Goal: Task Accomplishment & Management: Manage account settings

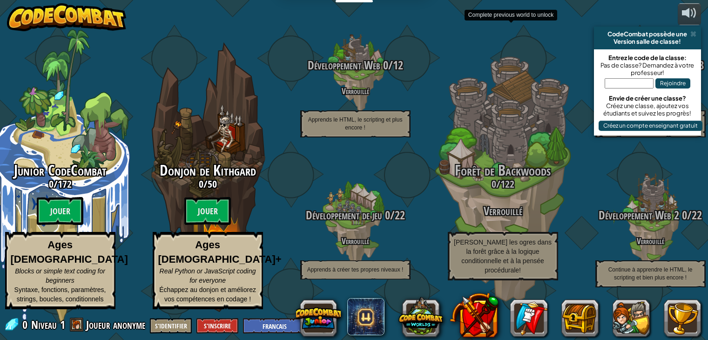
select select "fr"
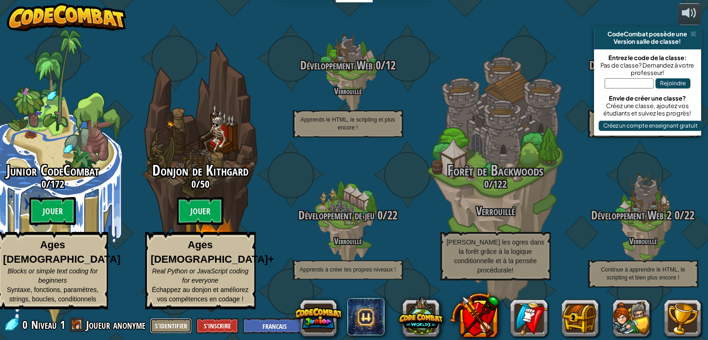
click at [181, 322] on button "S'identifier" at bounding box center [171, 325] width 42 height 15
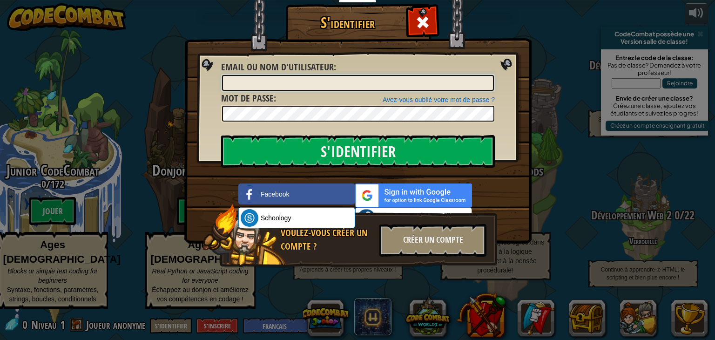
type input "Ilmas el osrouti1"
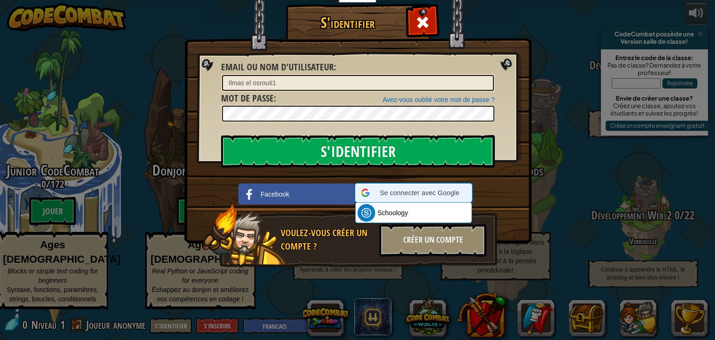
click at [413, 189] on span "Se connecter avec Google" at bounding box center [419, 192] width 93 height 9
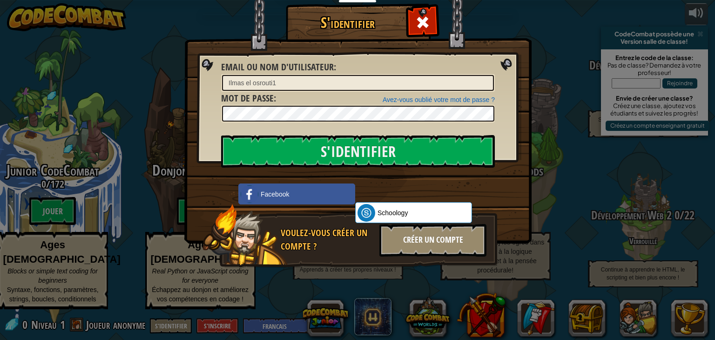
click at [418, 239] on div "Créer un compte" at bounding box center [432, 240] width 107 height 33
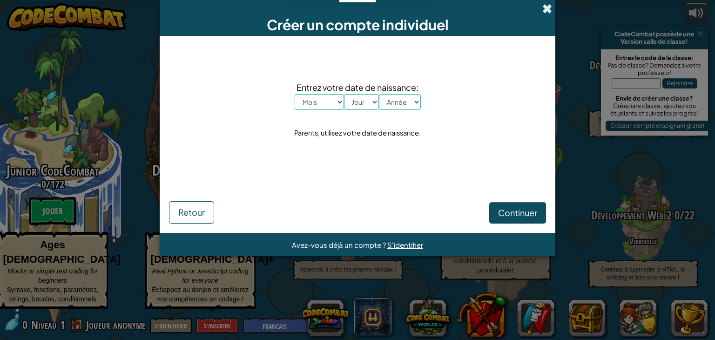
click at [546, 7] on span at bounding box center [547, 9] width 10 height 10
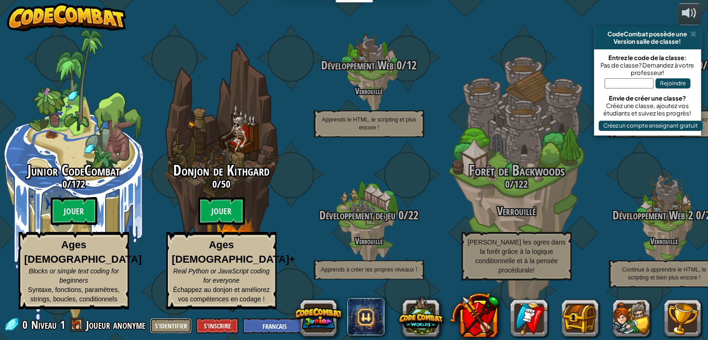
click at [169, 323] on button "S'identifier" at bounding box center [171, 325] width 42 height 15
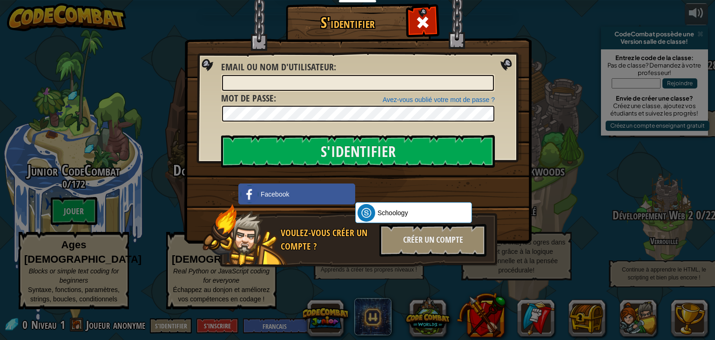
type input "Ilmas el osrouti1"
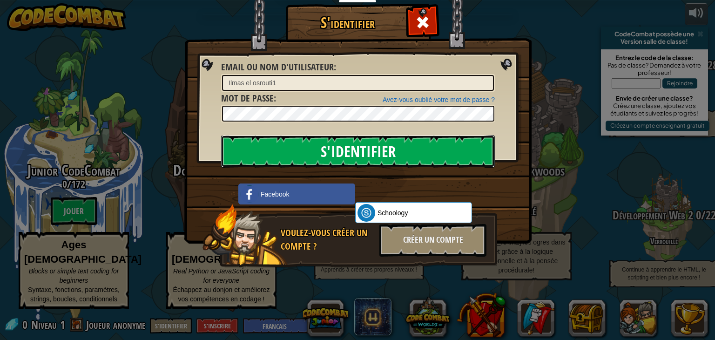
click at [346, 147] on input "S'identifier" at bounding box center [358, 151] width 274 height 33
click at [370, 151] on input "S'identifier" at bounding box center [358, 151] width 274 height 33
